Goal: Information Seeking & Learning: Learn about a topic

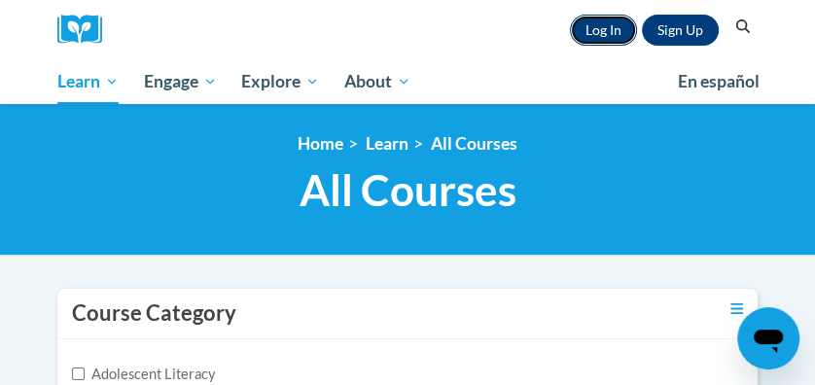
click at [618, 37] on link "Log In" at bounding box center [603, 30] width 67 height 31
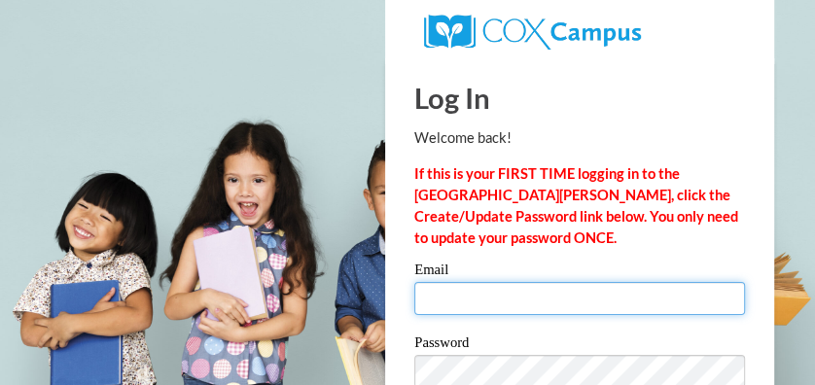
click at [502, 284] on input "Email" at bounding box center [579, 298] width 331 height 33
type input "rfox89@ivtech.edu"
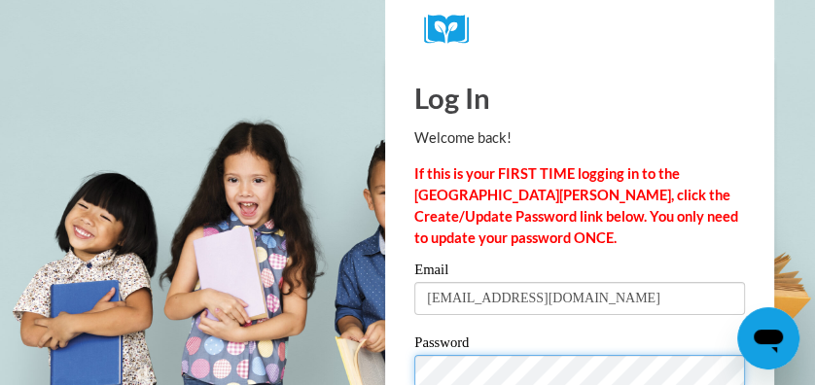
scroll to position [144, 0]
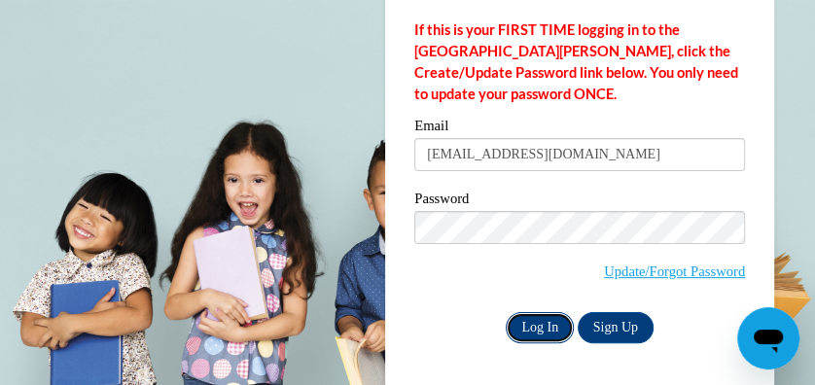
click at [550, 318] on input "Log In" at bounding box center [540, 327] width 68 height 31
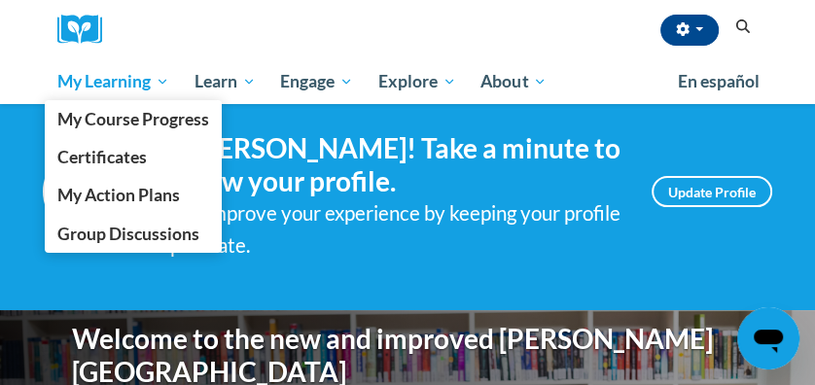
scroll to position [27, 0]
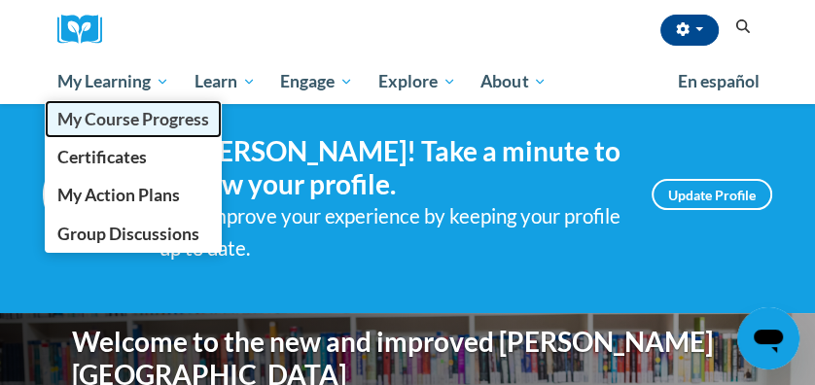
click at [118, 119] on span "My Course Progress" at bounding box center [133, 119] width 152 height 20
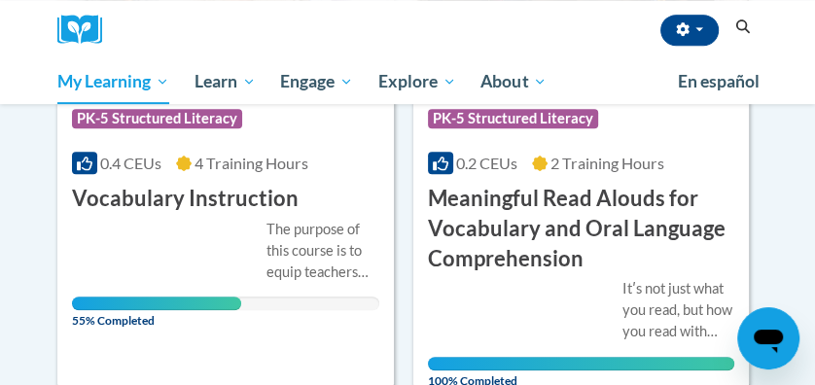
scroll to position [459, 0]
click at [171, 196] on h3 "Vocabulary Instruction" at bounding box center [185, 199] width 227 height 30
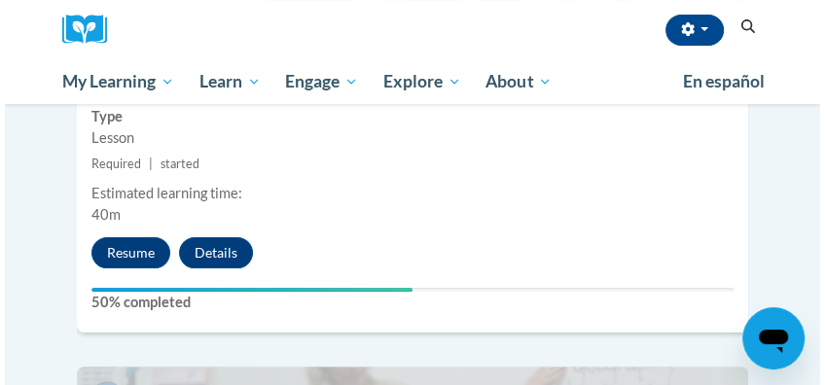
scroll to position [3776, 0]
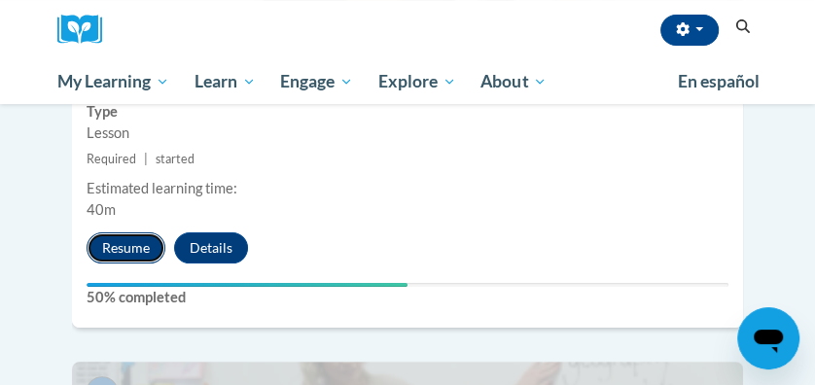
click at [125, 233] on button "Resume" at bounding box center [126, 248] width 79 height 31
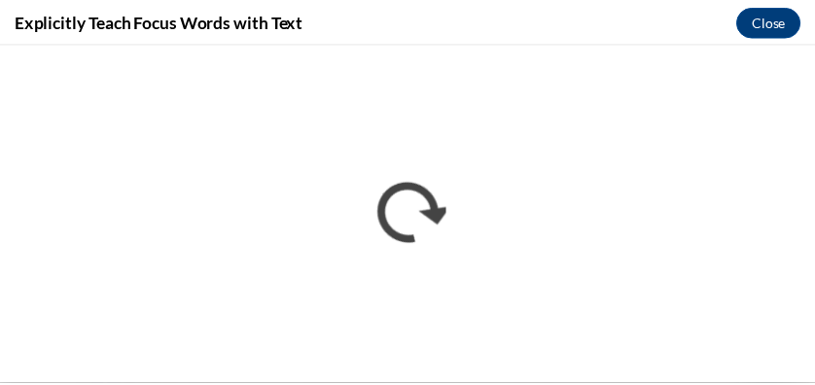
scroll to position [0, 0]
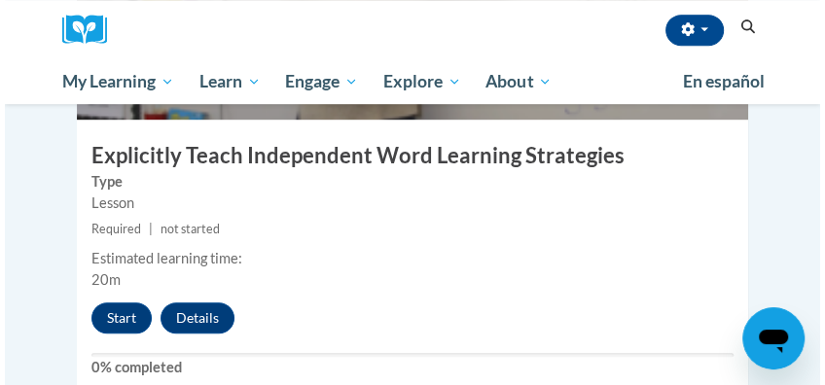
scroll to position [4218, 0]
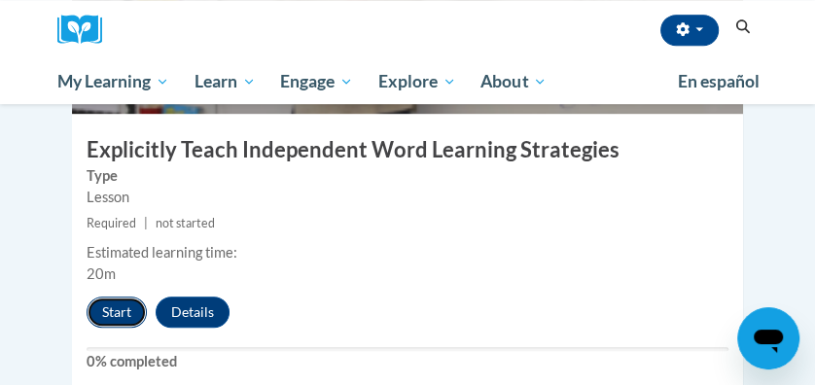
click at [121, 297] on button "Start" at bounding box center [117, 312] width 60 height 31
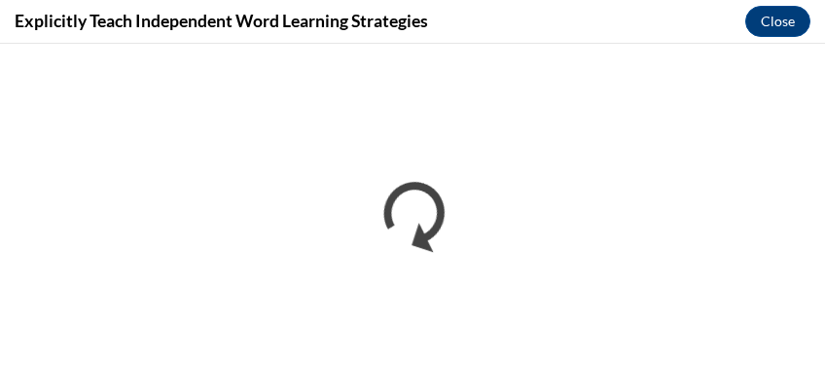
scroll to position [0, 0]
